Goal: Check status: Check status

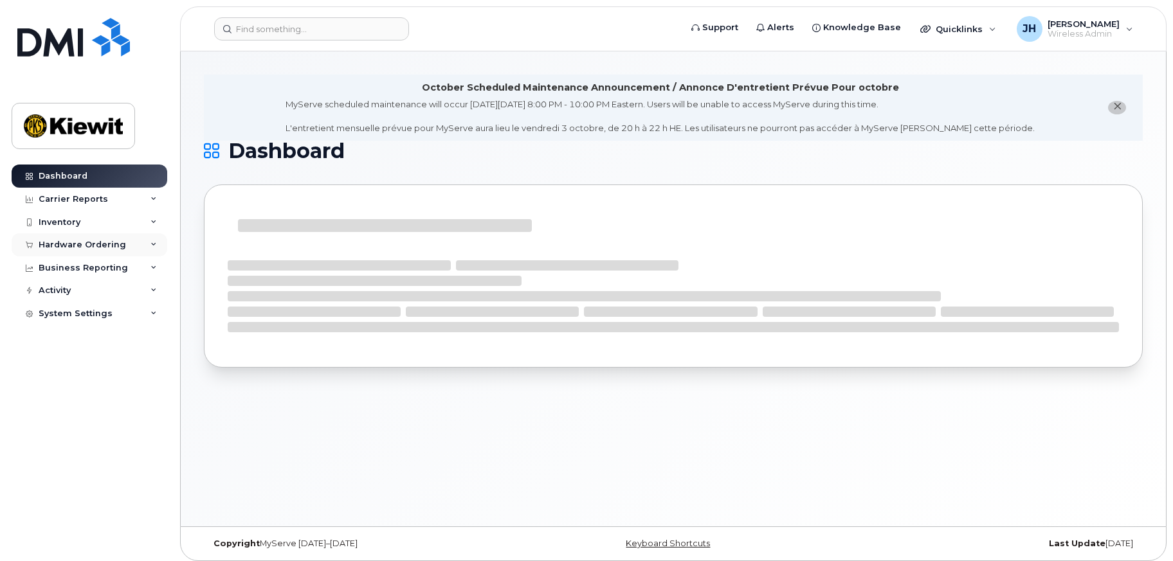
click at [97, 241] on div "Hardware Ordering" at bounding box center [82, 245] width 87 height 10
click at [71, 290] on div "Orders" at bounding box center [60, 293] width 32 height 12
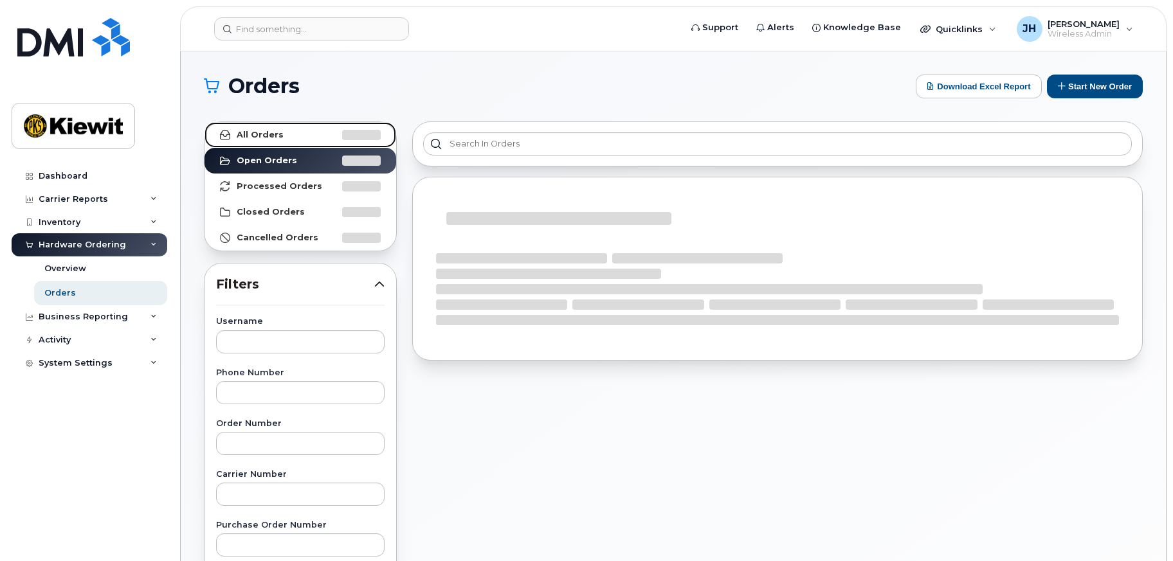
click at [273, 136] on strong "All Orders" at bounding box center [260, 135] width 47 height 10
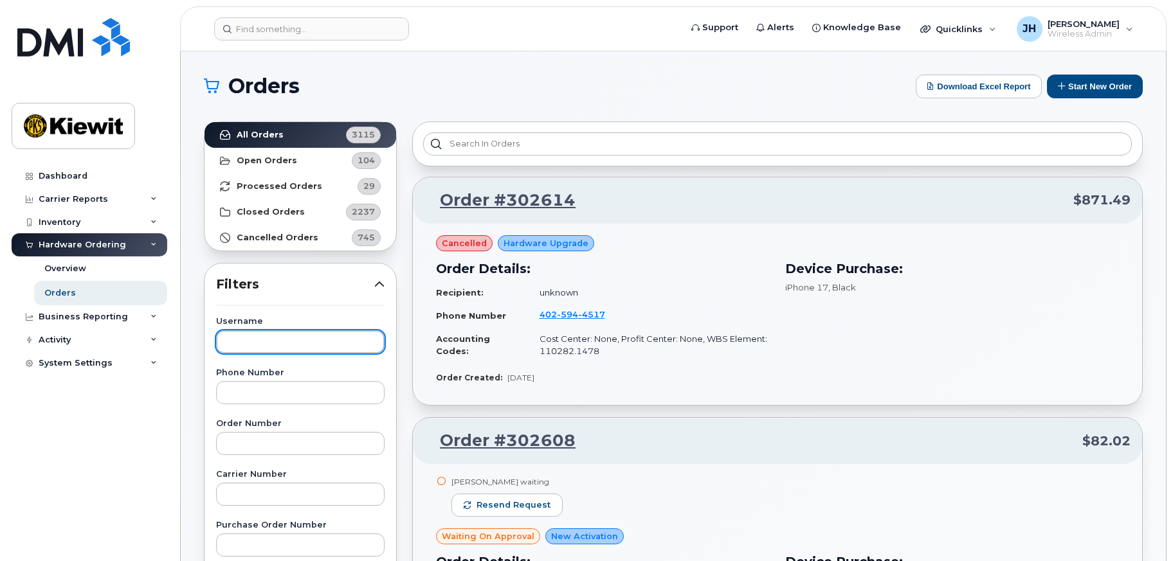
click at [266, 334] on input "text" at bounding box center [300, 342] width 168 height 23
paste input "[PERSON_NAME]"
type input "[PERSON_NAME]"
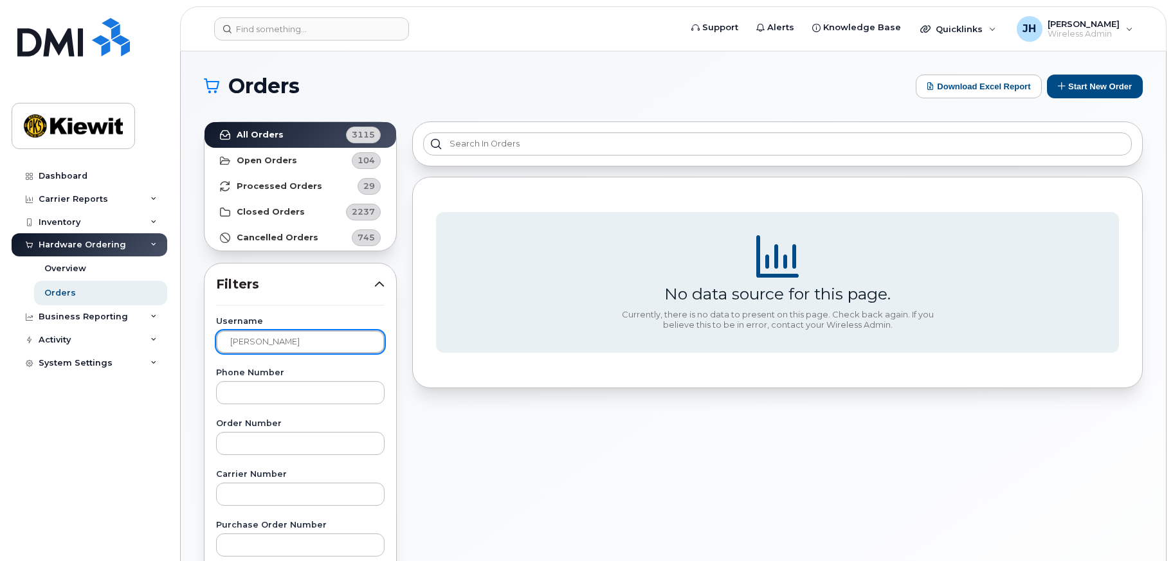
click at [272, 338] on input "[PERSON_NAME]" at bounding box center [300, 342] width 168 height 23
drag, startPoint x: 325, startPoint y: 335, endPoint x: 164, endPoint y: 332, distance: 160.8
click at [181, 332] on div "Support Alerts Knowledge Base Quicklinks Suspend / Cancel Device Change SIM Car…" at bounding box center [673, 541] width 985 height 981
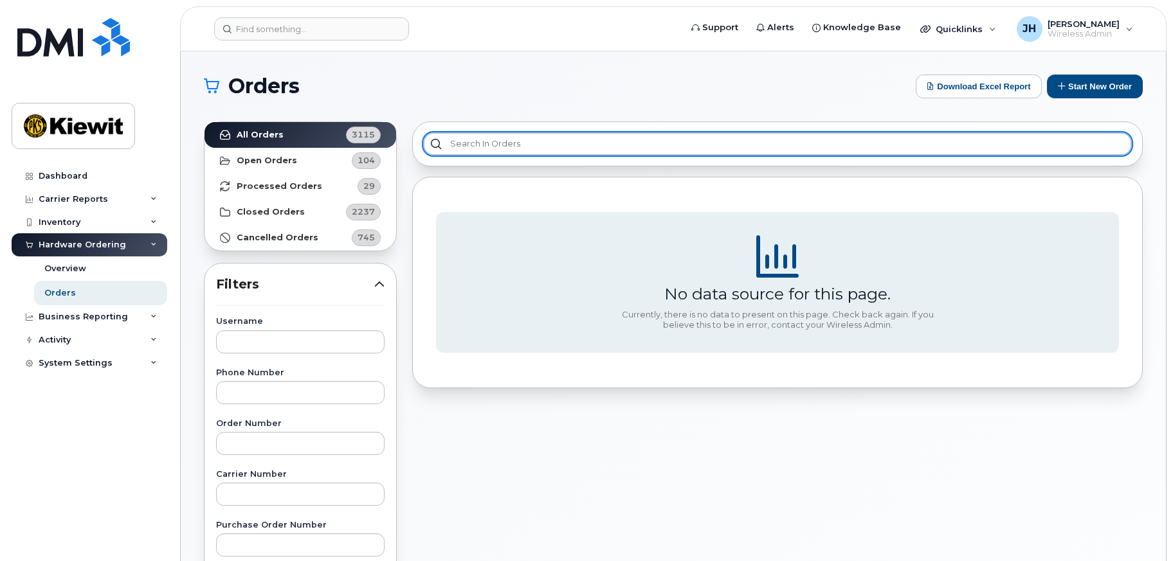
click at [478, 144] on input "text" at bounding box center [777, 143] width 709 height 23
paste input "[PERSON_NAME]"
type input "[PERSON_NAME]"
